Goal: Information Seeking & Learning: Learn about a topic

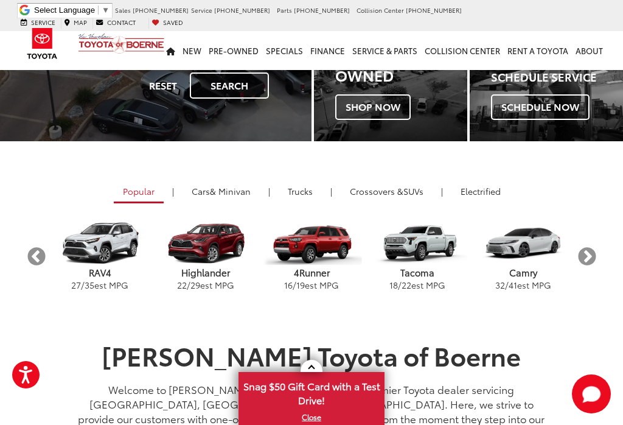
scroll to position [164, 0]
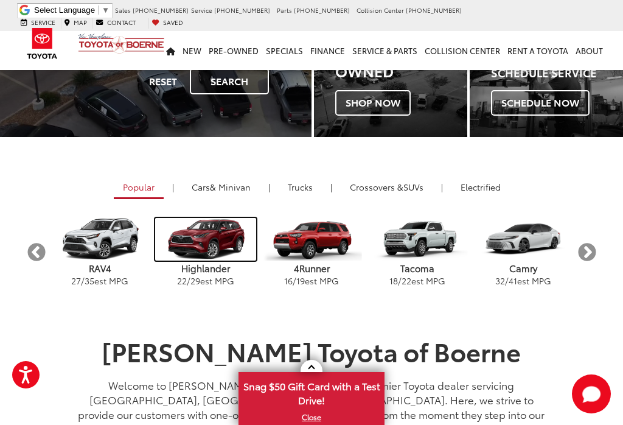
click at [210, 248] on img "carousel" at bounding box center [205, 239] width 100 height 43
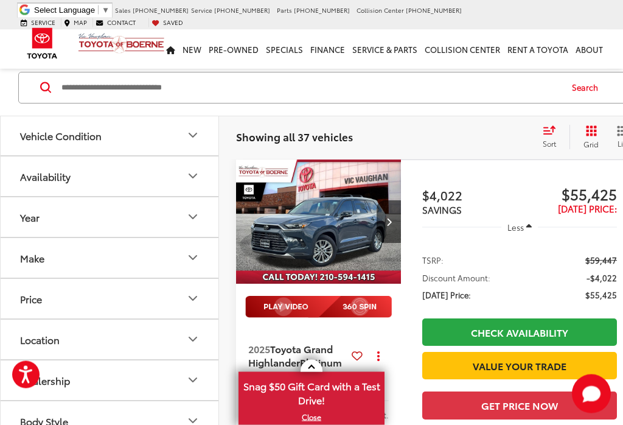
scroll to position [123, 0]
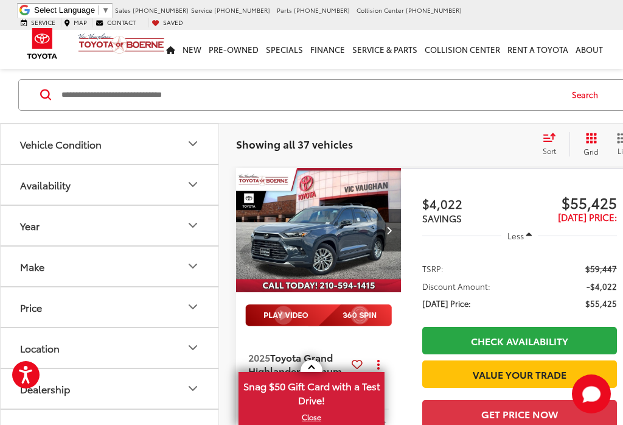
click at [303, 304] on img at bounding box center [318, 315] width 147 height 22
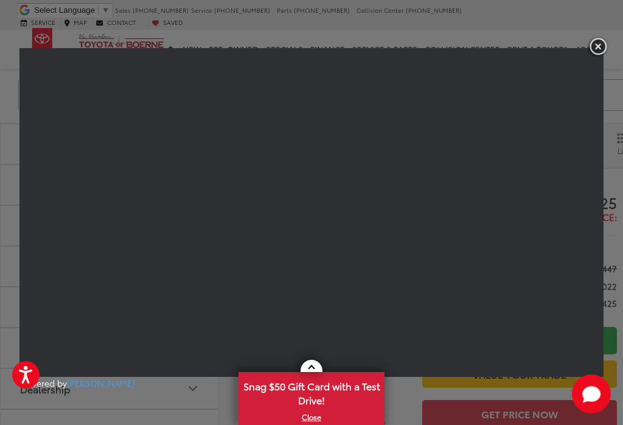
click at [603, 49] on img "button" at bounding box center [598, 47] width 22 height 20
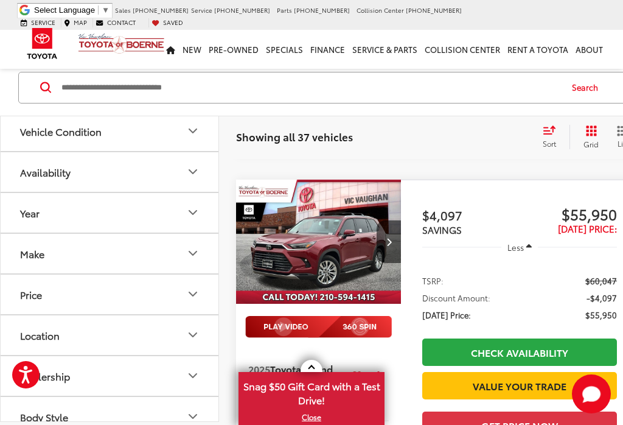
scroll to position [528, 0]
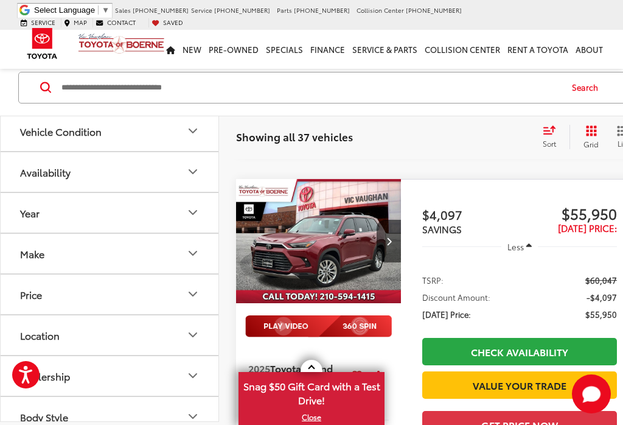
click at [313, 209] on img "2025 Toyota Grand Highlander Platinum 0" at bounding box center [319, 241] width 167 height 125
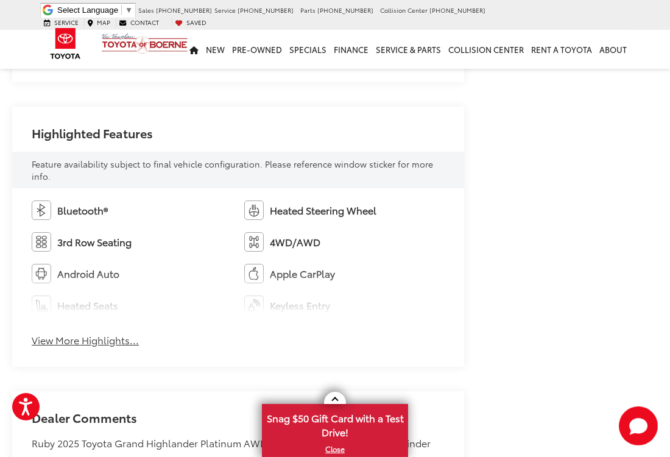
scroll to position [672, 0]
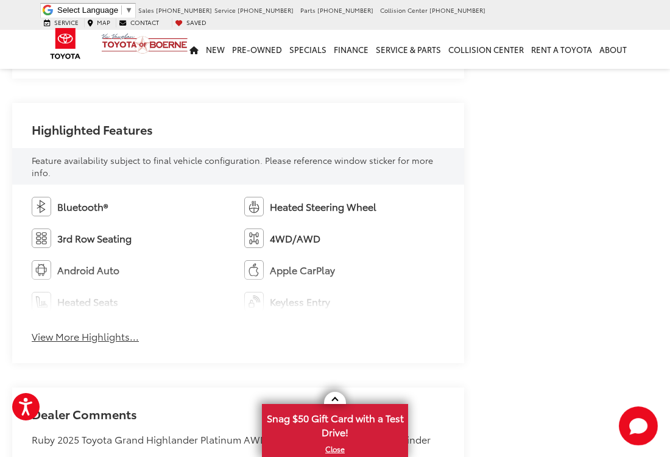
click at [99, 329] on button "View More Highlights..." at bounding box center [85, 336] width 107 height 14
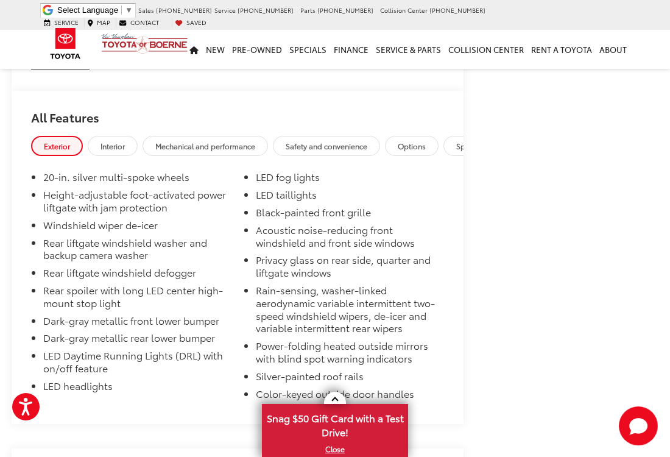
scroll to position [1731, 1]
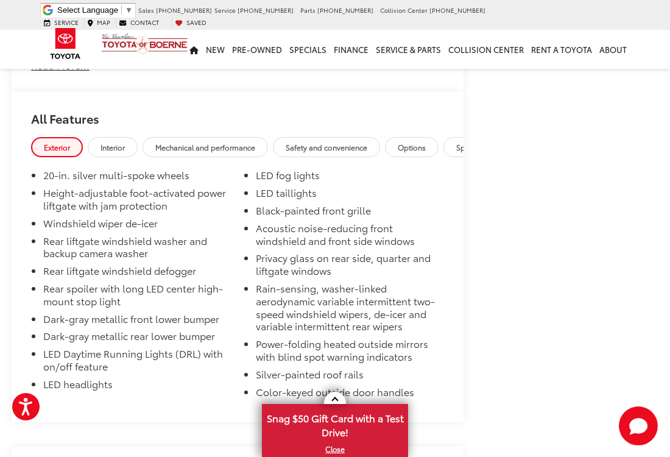
click at [138, 137] on link "Interior" at bounding box center [113, 147] width 50 height 20
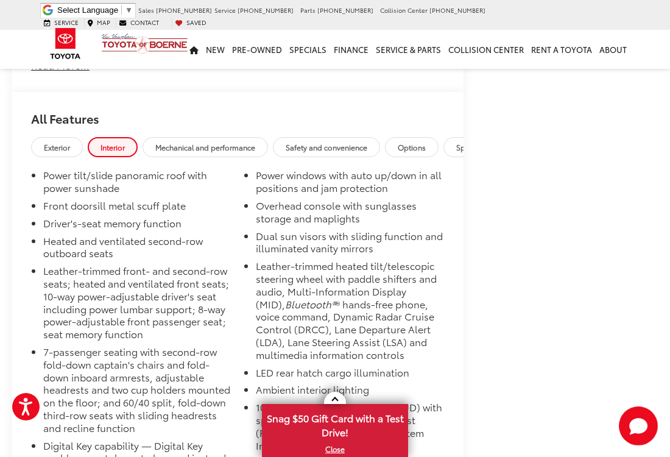
click at [123, 137] on link "Interior" at bounding box center [113, 147] width 50 height 20
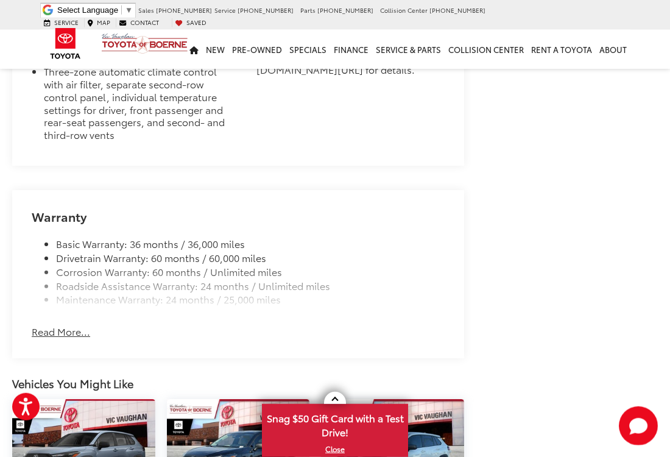
scroll to position [2345, 0]
click at [58, 324] on button "Read More..." at bounding box center [61, 331] width 58 height 14
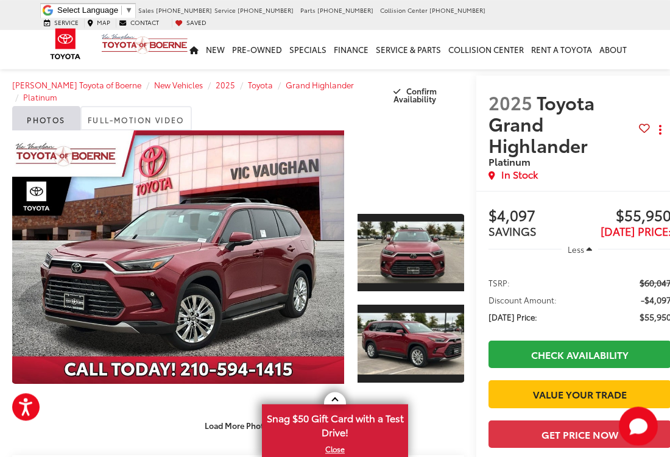
scroll to position [0, 0]
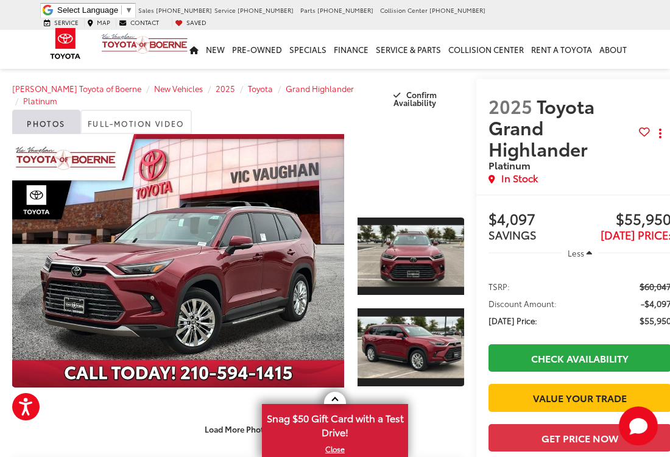
click at [155, 124] on link "Full-Motion Video" at bounding box center [135, 122] width 111 height 24
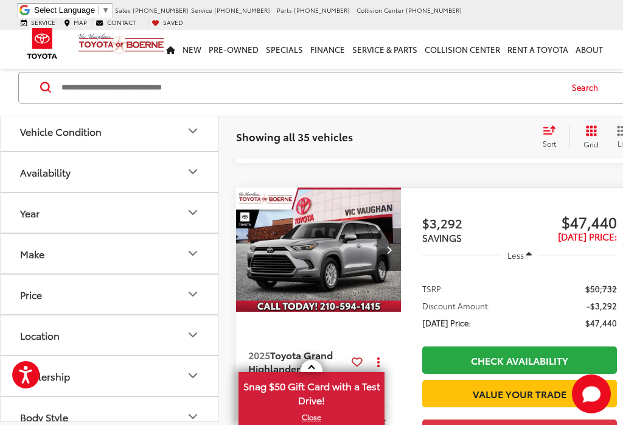
click at [306, 208] on img "2025 Toyota Grand Highlander XLE 0" at bounding box center [319, 249] width 167 height 125
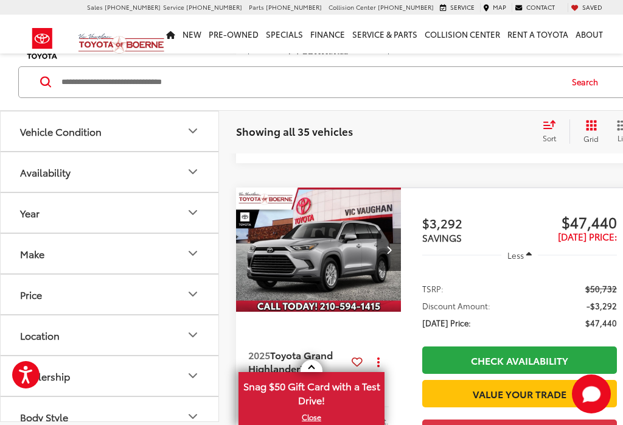
scroll to position [955, 0]
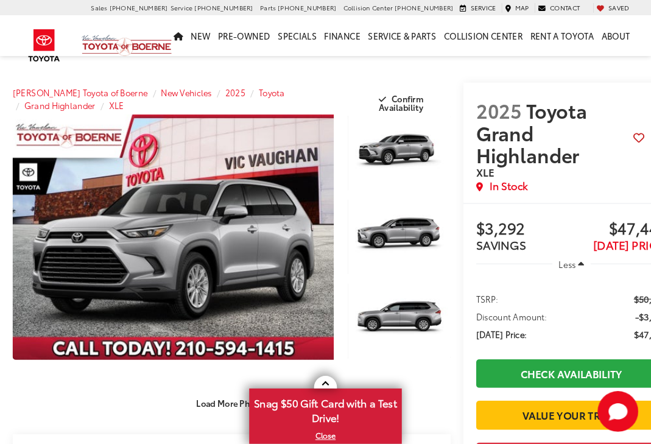
scroll to position [382, 0]
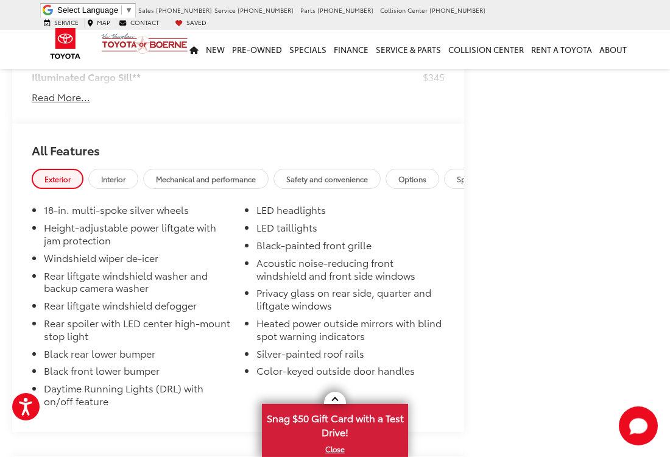
scroll to position [1607, 0]
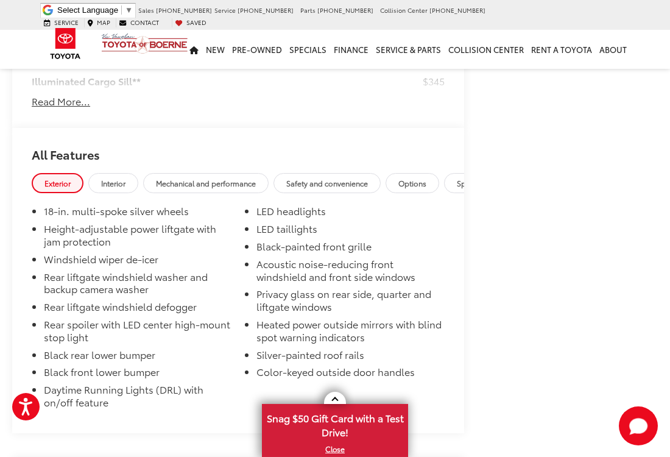
click at [118, 178] on span "Interior" at bounding box center [113, 183] width 24 height 10
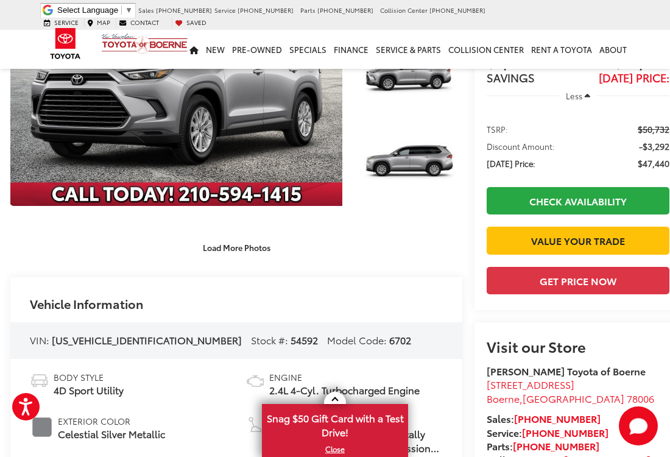
scroll to position [60, 2]
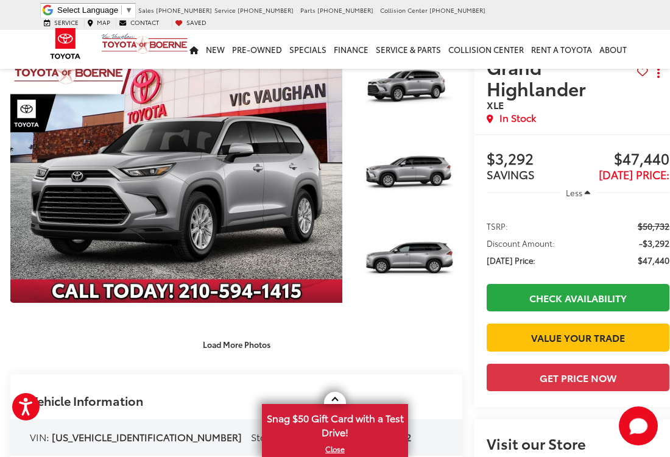
click at [240, 334] on button "Load More Photos" at bounding box center [236, 344] width 85 height 21
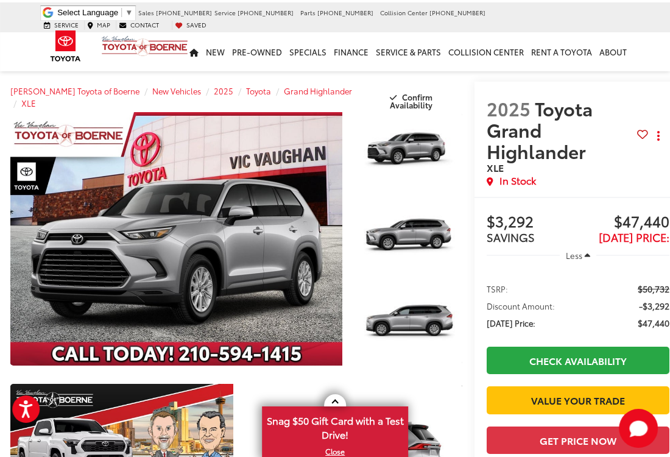
scroll to position [0, 2]
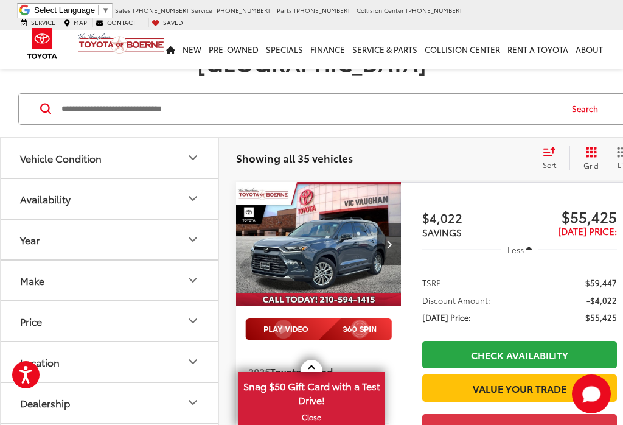
click at [315, 228] on img "2025 Toyota Grand Highlander Platinum 0" at bounding box center [319, 244] width 167 height 125
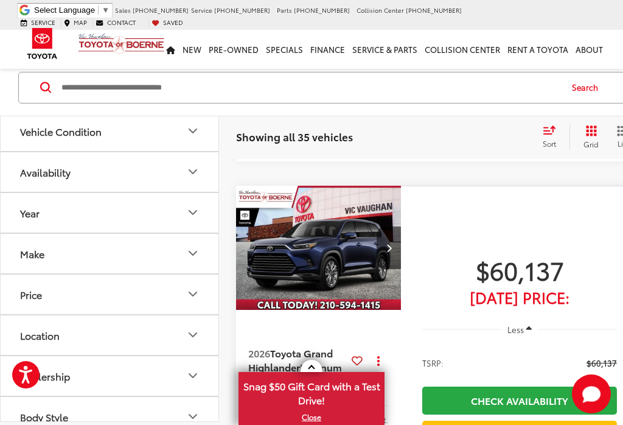
scroll to position [1741, 0]
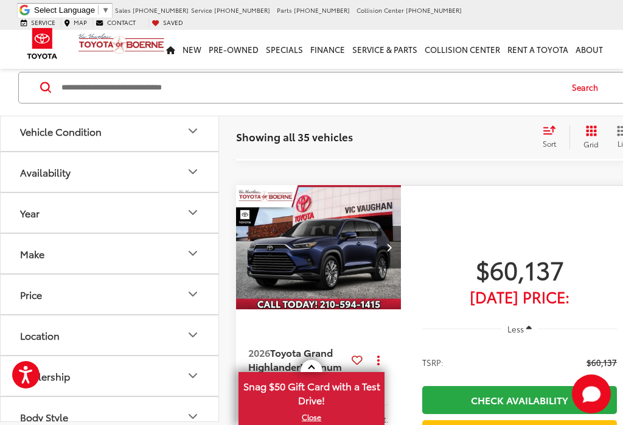
click at [308, 217] on img "2026 Toyota Grand Highlander Platinum 0" at bounding box center [319, 247] width 167 height 125
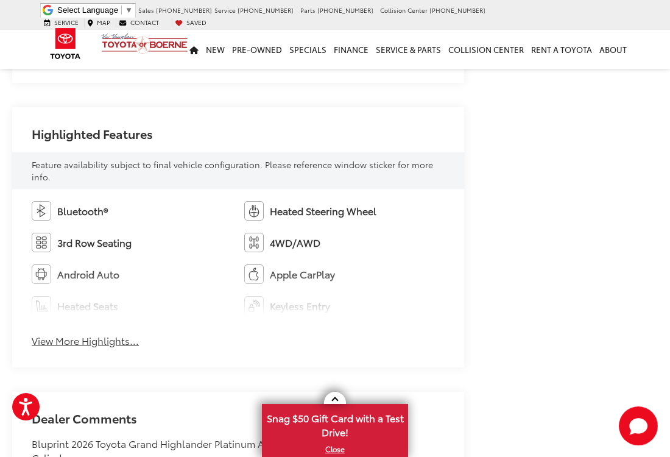
scroll to position [653, 0]
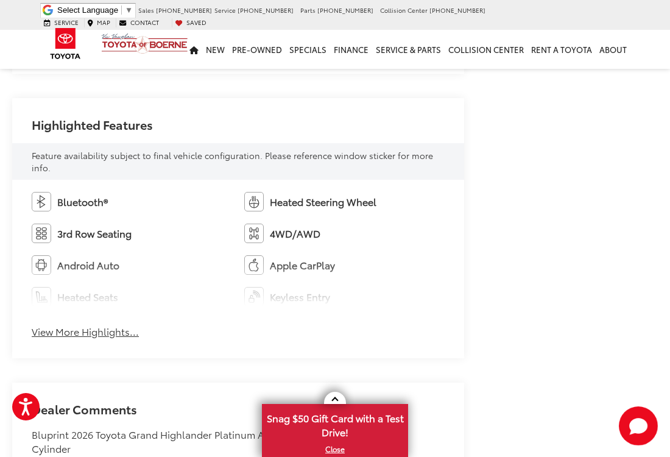
click at [48, 324] on button "View More Highlights..." at bounding box center [85, 331] width 107 height 14
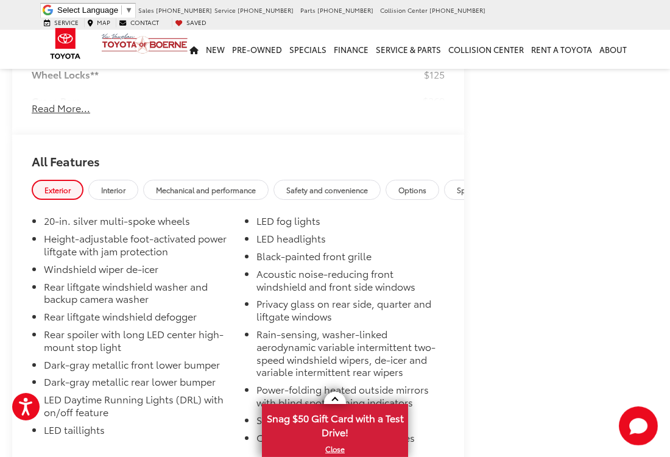
scroll to position [1661, 0]
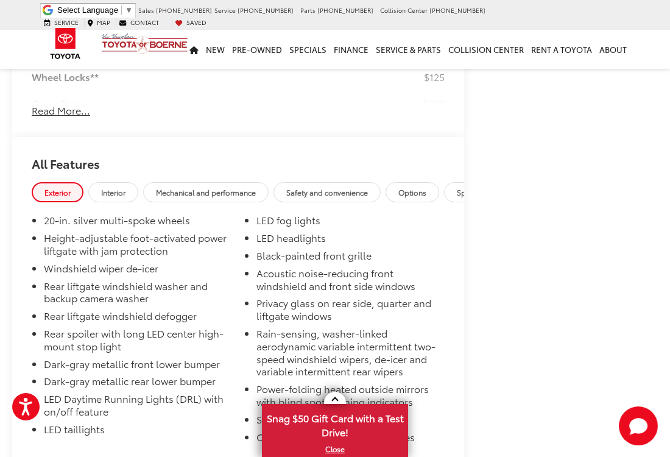
click at [117, 187] on span "Interior" at bounding box center [113, 192] width 24 height 10
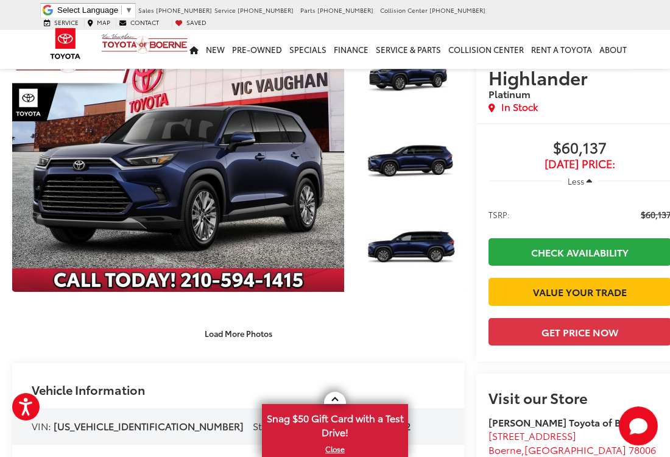
scroll to position [66, 0]
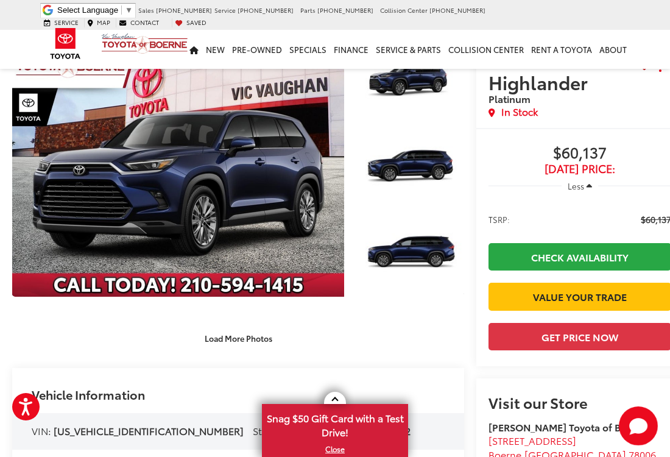
click at [249, 327] on button "Load More Photos" at bounding box center [238, 337] width 85 height 21
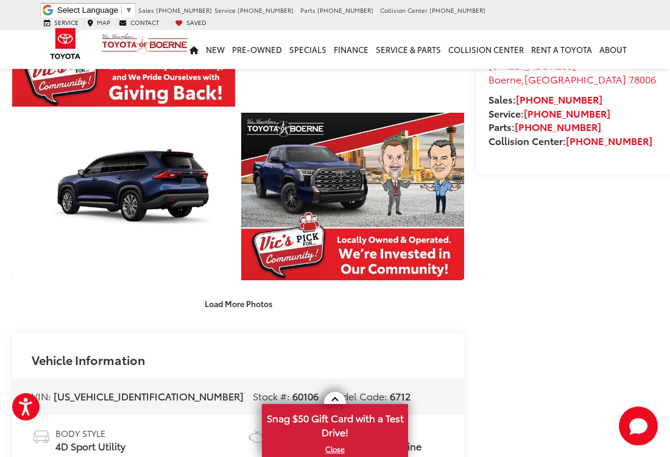
scroll to position [443, 0]
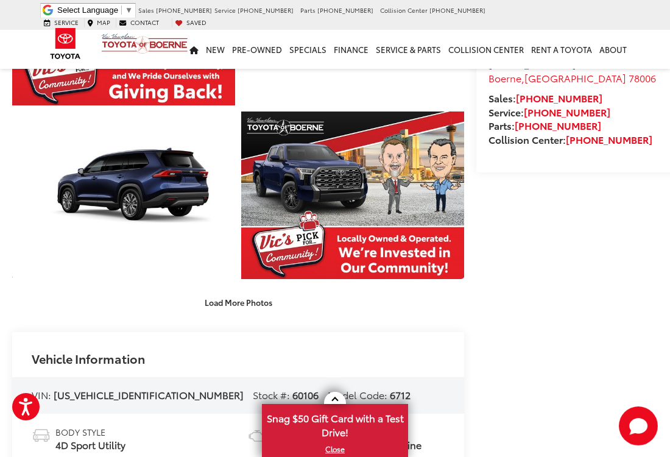
click at [248, 301] on button "Load More Photos" at bounding box center [238, 302] width 85 height 21
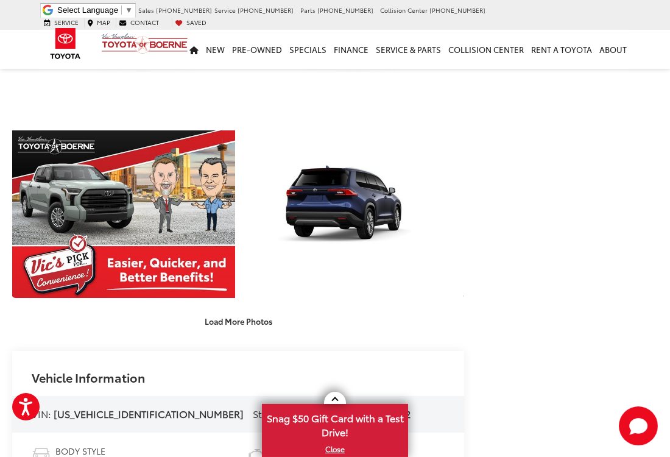
scroll to position [783, 0]
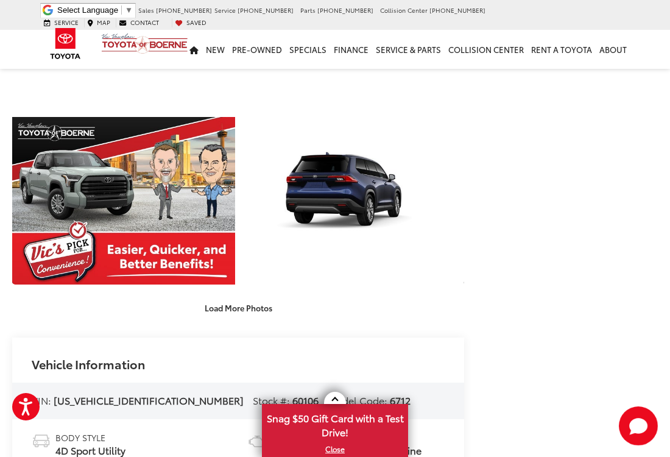
click at [245, 308] on button "Load More Photos" at bounding box center [238, 307] width 85 height 21
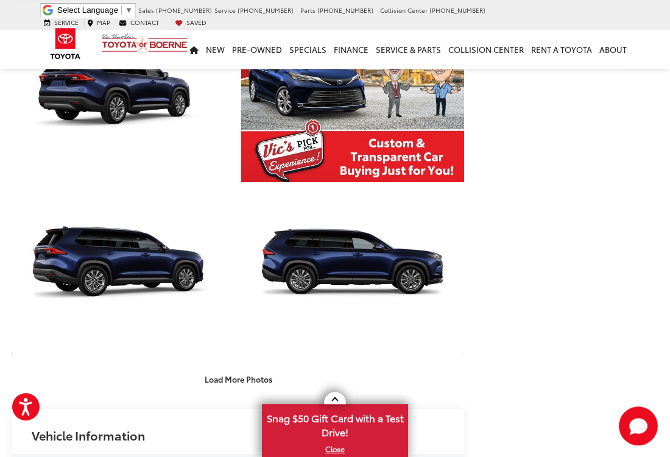
scroll to position [1060, 0]
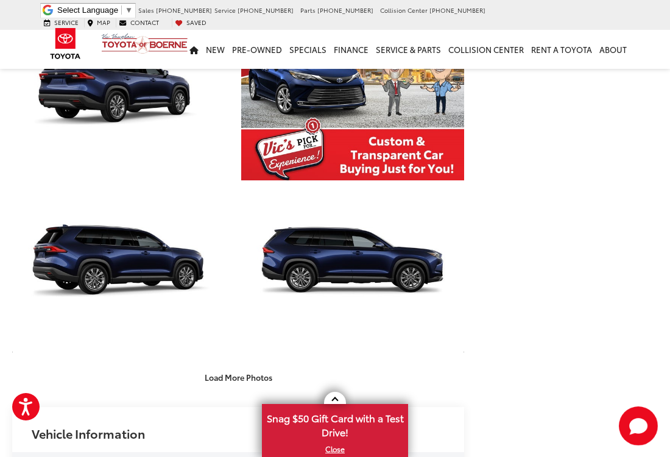
click at [240, 380] on button "Load More Photos" at bounding box center [238, 376] width 85 height 21
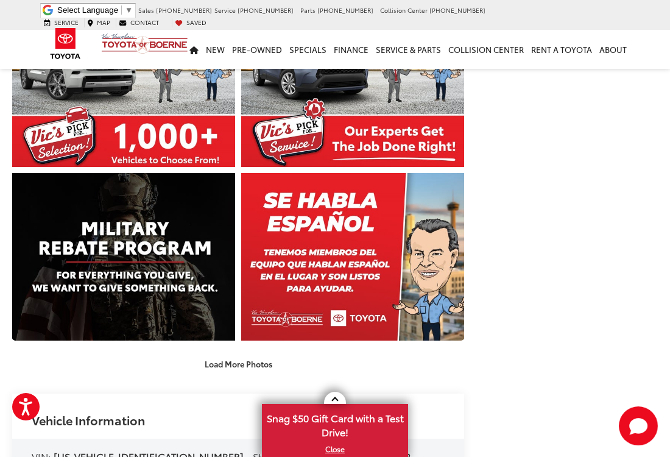
scroll to position [1418, 0]
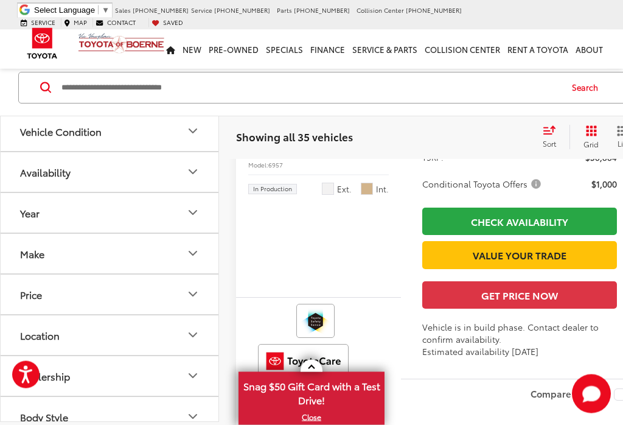
scroll to position [3647, 0]
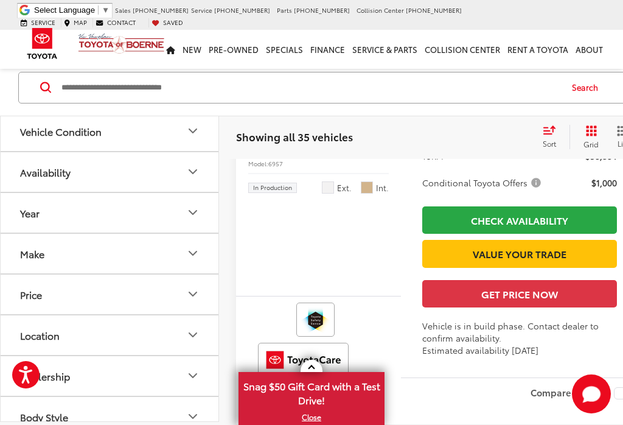
click at [282, 142] on span "Toyota Highlander" at bounding box center [274, 127] width 53 height 27
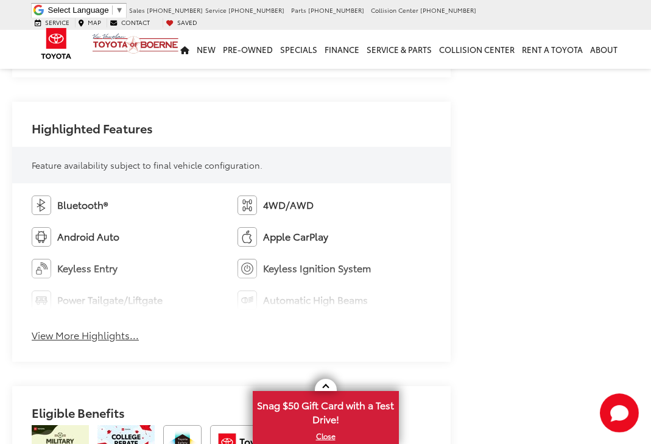
click at [81, 339] on button "View More Highlights..." at bounding box center [85, 335] width 107 height 14
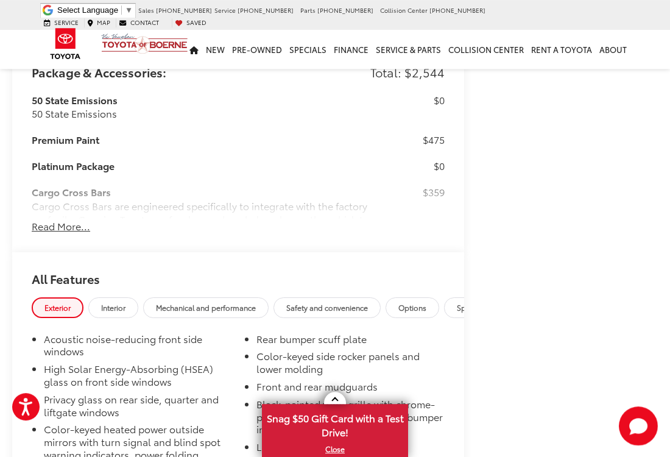
scroll to position [1275, 0]
click at [124, 306] on span "Interior" at bounding box center [113, 307] width 24 height 10
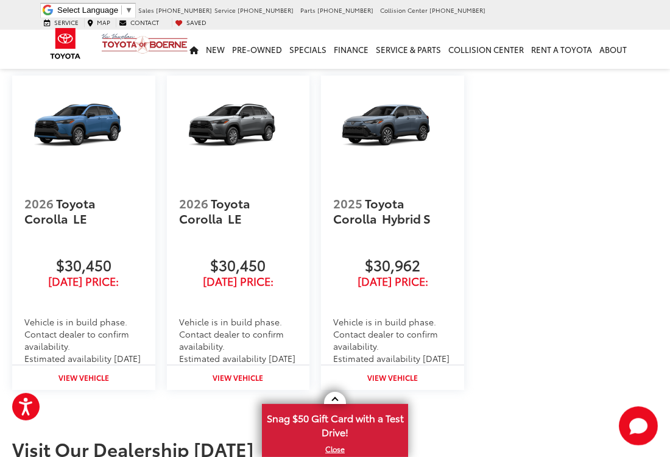
scroll to position [2379, 0]
